Goal: Communication & Community: Ask a question

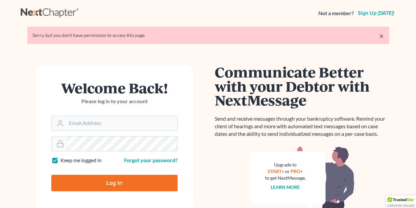
type input "[EMAIL_ADDRESS][DOMAIN_NAME]"
click at [115, 180] on input "Log In" at bounding box center [114, 182] width 126 height 16
type input "Thinking..."
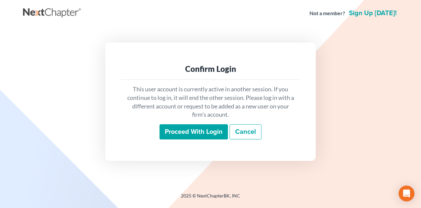
click at [193, 129] on input "Proceed with login" at bounding box center [194, 131] width 68 height 15
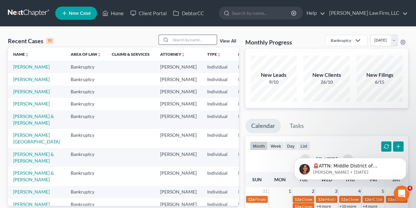
click at [171, 39] on div at bounding box center [165, 40] width 12 height 10
click at [175, 39] on input "search" at bounding box center [194, 40] width 46 height 10
type input "[PERSON_NAME]"
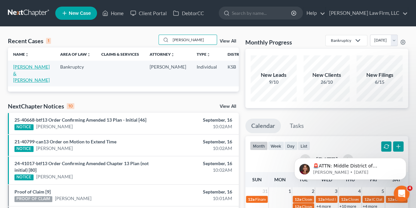
click at [22, 72] on link "[PERSON_NAME] & [PERSON_NAME]" at bounding box center [31, 73] width 37 height 19
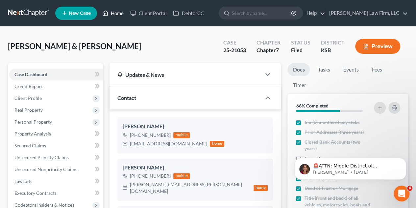
click at [117, 11] on link "Home" at bounding box center [113, 13] width 28 height 12
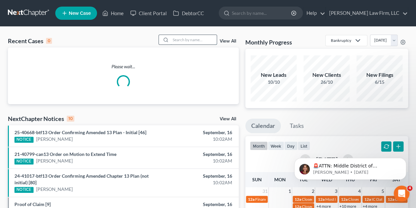
click at [175, 37] on input "search" at bounding box center [194, 40] width 46 height 10
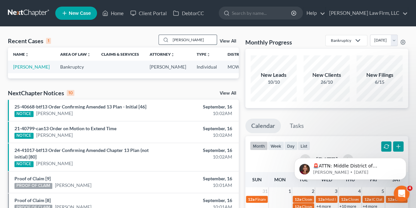
type input "[PERSON_NAME]"
click at [18, 69] on link "[PERSON_NAME]" at bounding box center [31, 67] width 37 height 6
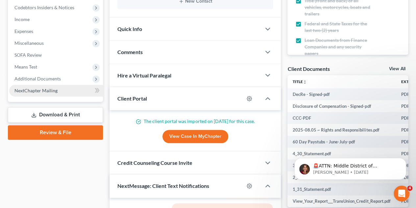
scroll to position [197, 0]
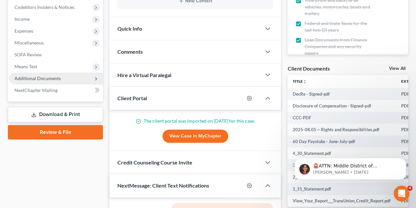
click at [46, 76] on span "Additional Documents" at bounding box center [37, 78] width 46 height 6
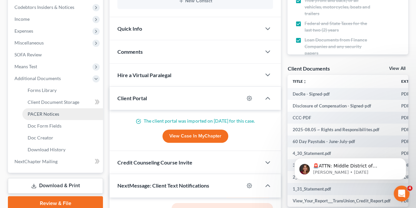
click at [48, 112] on span "PACER Notices" at bounding box center [44, 114] width 32 height 6
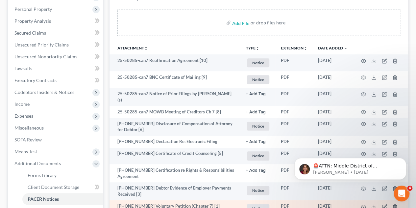
scroll to position [99, 0]
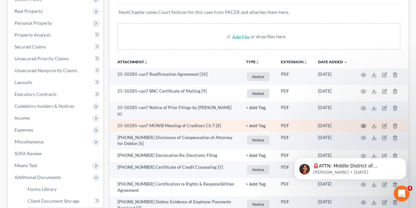
click at [363, 123] on icon "button" at bounding box center [363, 125] width 5 height 5
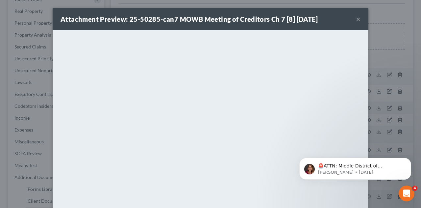
click at [353, 17] on div "Attachment Preview: 25-50285-can7 MOWB Meeting of Creditors Ch 7 [8] [DATE] ×" at bounding box center [211, 19] width 316 height 22
click at [356, 19] on button "×" at bounding box center [358, 19] width 5 height 8
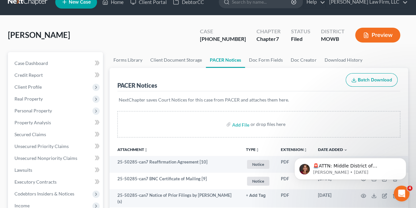
scroll to position [0, 0]
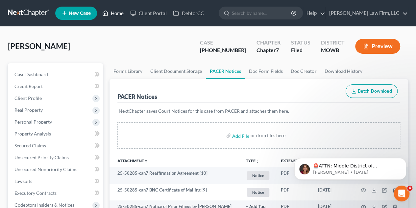
click at [118, 12] on link "Home" at bounding box center [113, 13] width 28 height 12
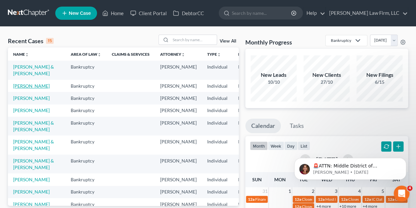
click at [21, 89] on link "[PERSON_NAME]" at bounding box center [31, 86] width 37 height 6
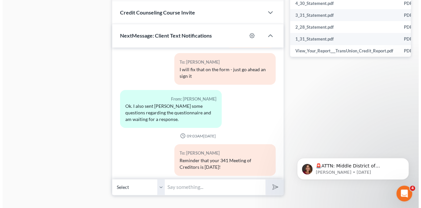
scroll to position [358, 0]
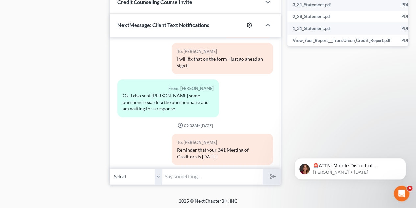
click at [250, 23] on icon "button" at bounding box center [249, 24] width 5 height 5
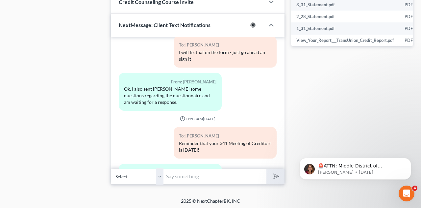
select select "7"
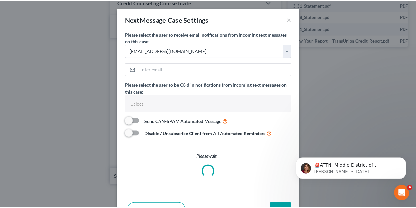
scroll to position [3699, 0]
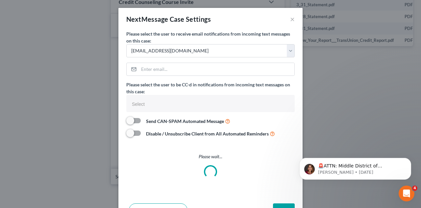
select select
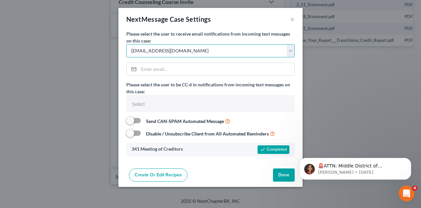
click at [291, 49] on select "Select [EMAIL_ADDRESS][DOMAIN_NAME] [EMAIL_ADDRESS][DOMAIN_NAME] [EMAIL_ADDRESS…" at bounding box center [210, 50] width 168 height 13
select select "3"
click at [126, 44] on select "Select [EMAIL_ADDRESS][DOMAIN_NAME] [EMAIL_ADDRESS][DOMAIN_NAME] [EMAIL_ADDRESS…" at bounding box center [210, 50] width 168 height 13
click at [282, 172] on button "Done" at bounding box center [284, 174] width 22 height 13
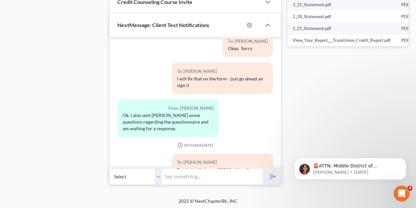
scroll to position [3719, 0]
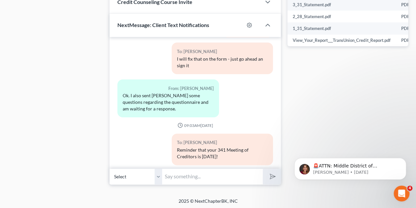
click at [176, 175] on input "text" at bounding box center [212, 176] width 101 height 16
type input "[PERSON_NAME]: Can you please forward your [DATE] or end of month bank statemen…"
click at [272, 172] on icon "submit" at bounding box center [271, 175] width 9 height 9
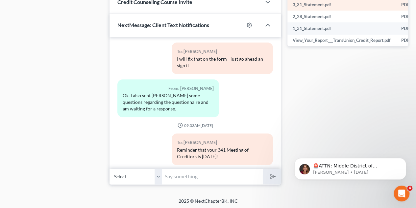
scroll to position [3780, 0]
